Goal: Navigation & Orientation: Go to known website

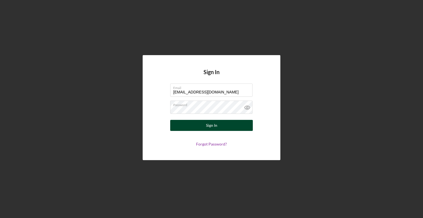
click at [214, 124] on div "Sign In" at bounding box center [211, 125] width 11 height 11
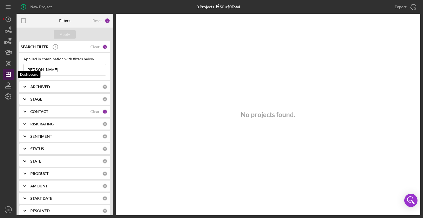
click at [9, 73] on icon "Icon/Dashboard" at bounding box center [8, 74] width 14 height 14
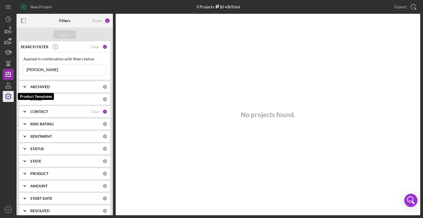
click at [8, 97] on icon "button" at bounding box center [8, 96] width 14 height 14
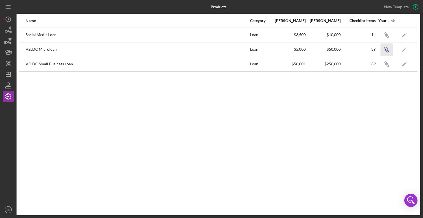
click at [387, 50] on icon "button" at bounding box center [386, 50] width 3 height 3
click at [387, 49] on icon "Icon/Link" at bounding box center [386, 49] width 12 height 12
